Goal: Information Seeking & Learning: Learn about a topic

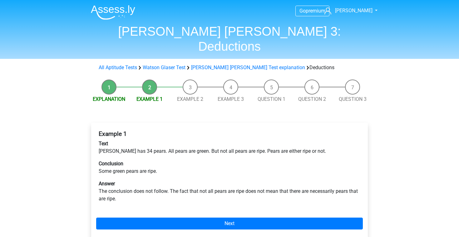
scroll to position [62, 0]
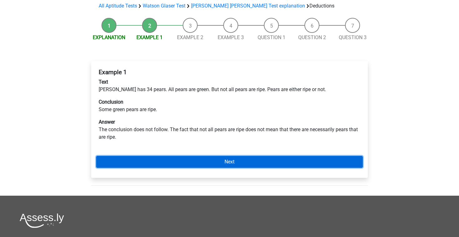
click at [174, 156] on link "Next" at bounding box center [229, 162] width 267 height 12
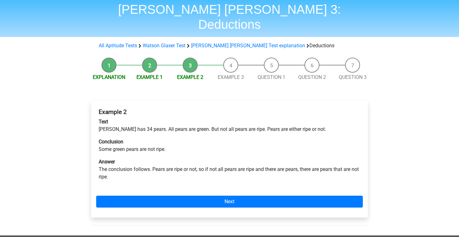
scroll to position [23, 0]
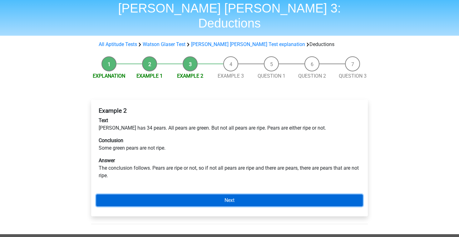
click at [202, 194] on link "Next" at bounding box center [229, 200] width 267 height 12
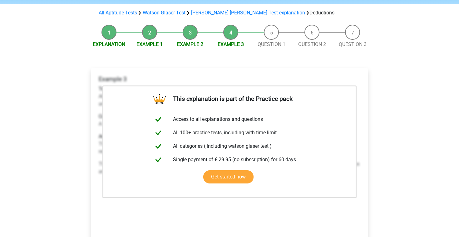
scroll to position [67, 0]
